Goal: Task Accomplishment & Management: Complete application form

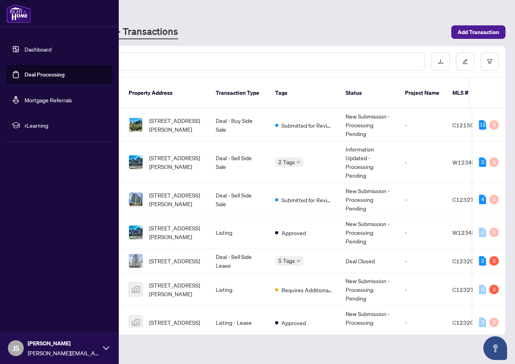
click at [48, 72] on link "Deal Processing" at bounding box center [45, 74] width 40 height 7
click at [25, 49] on link "Dashboard" at bounding box center [38, 49] width 27 height 7
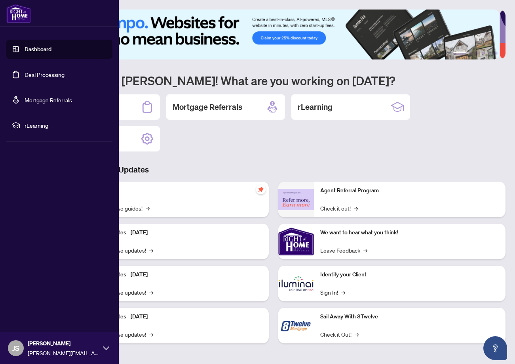
click at [26, 76] on link "Deal Processing" at bounding box center [45, 74] width 40 height 7
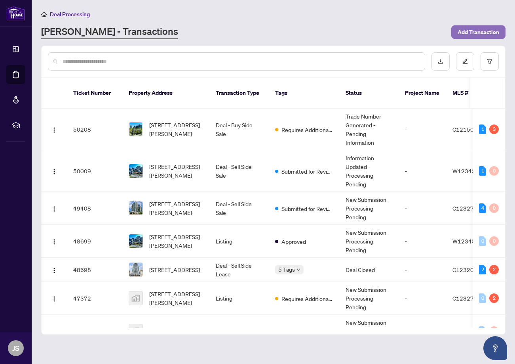
click at [481, 31] on span "Add Transaction" at bounding box center [479, 32] width 42 height 13
